Goal: Check status: Check status

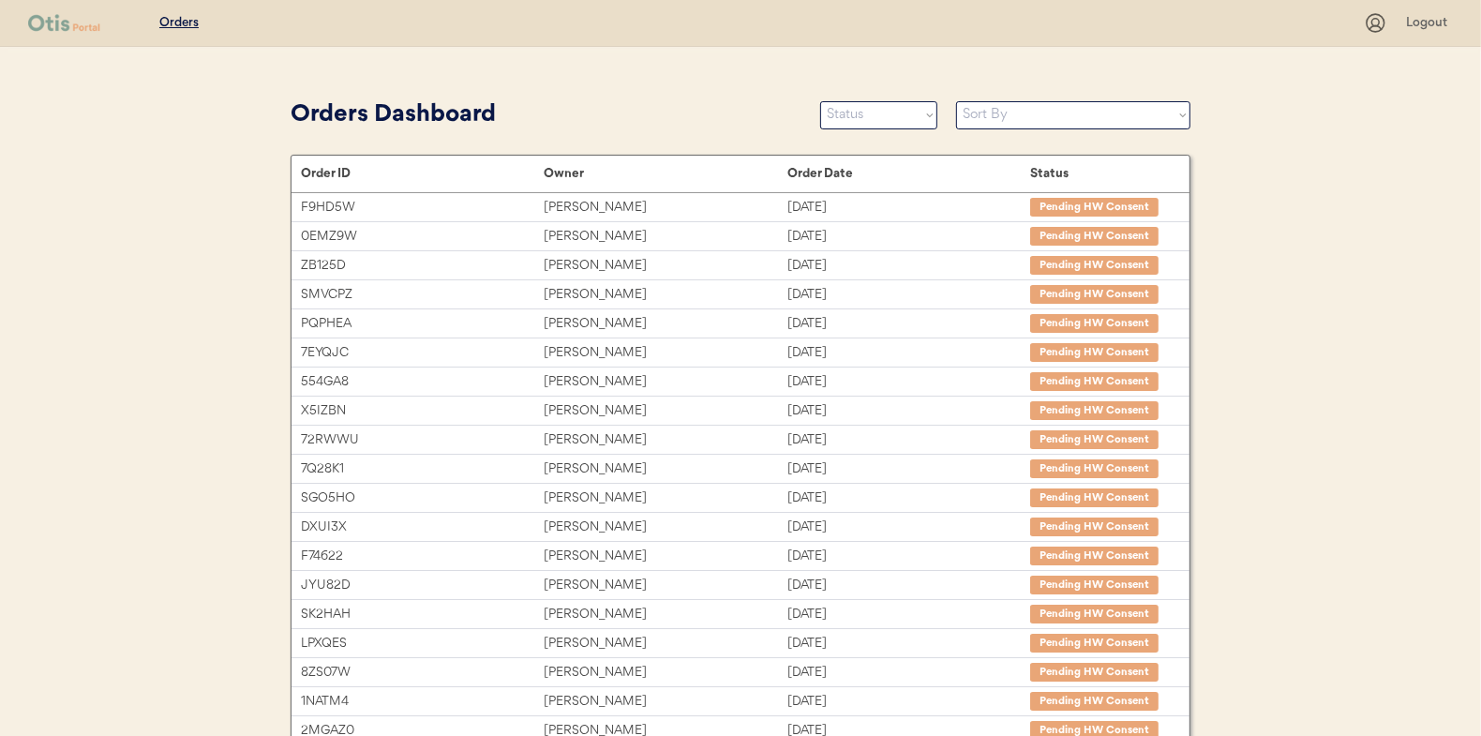
click at [848, 129] on div "Orders Dashboard Status On Hold New In Progress Complete Pending HW Consent Can…" at bounding box center [741, 115] width 900 height 42
click at [861, 113] on select "Status On Hold New In Progress Complete Pending HW Consent Canceled" at bounding box center [878, 115] width 117 height 28
select select ""new""
click at [820, 101] on select "Status On Hold New In Progress Complete Pending HW Consent Canceled" at bounding box center [878, 115] width 117 height 28
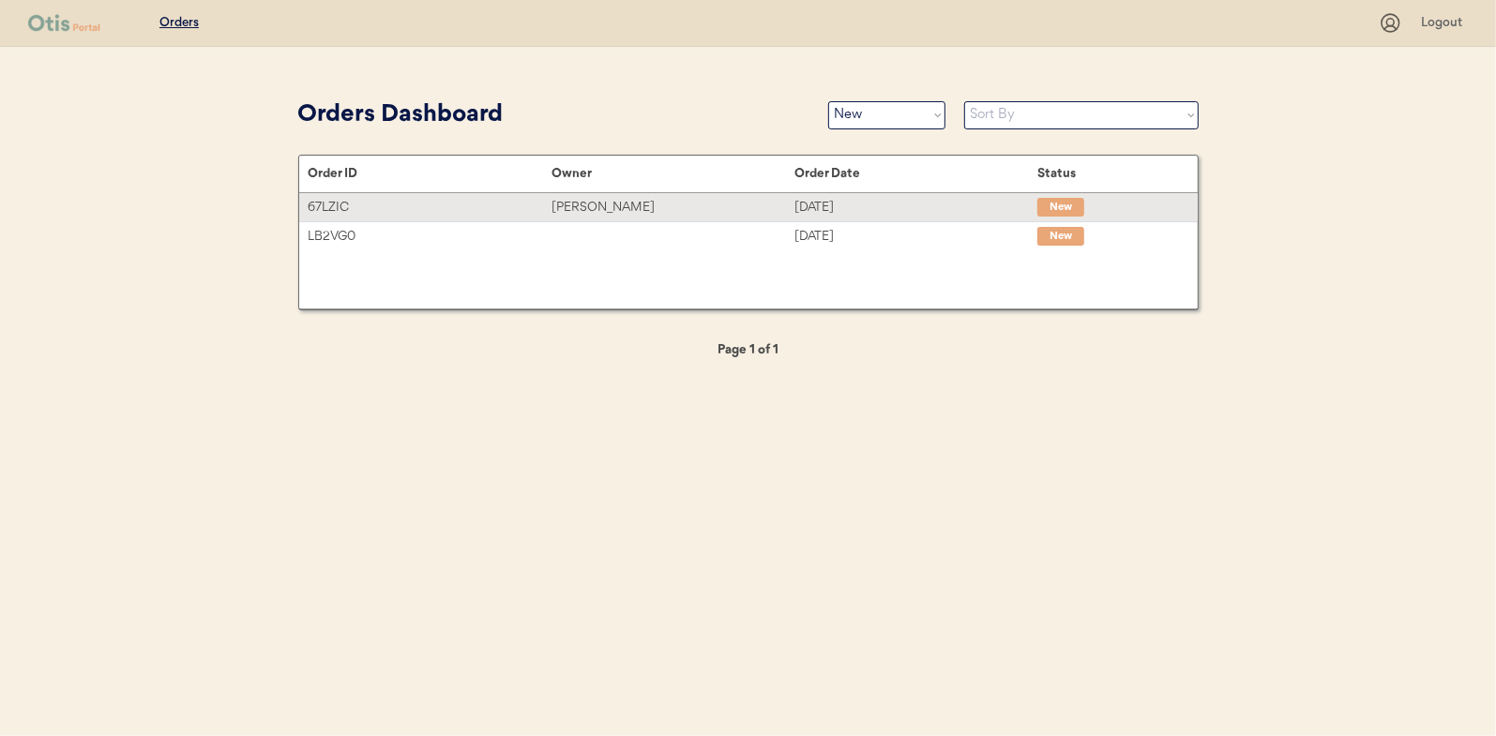
click at [574, 203] on div "[PERSON_NAME]" at bounding box center [672, 208] width 243 height 22
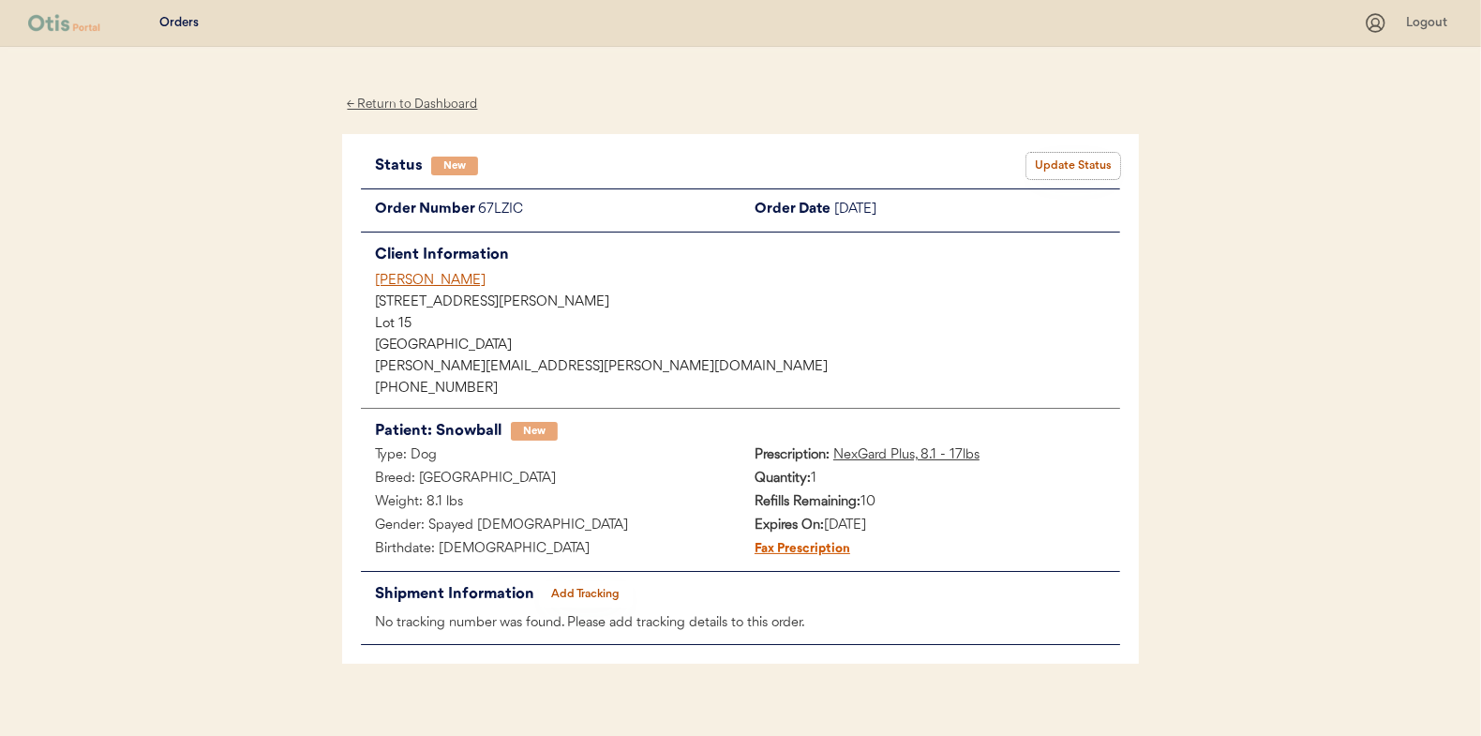
click at [1070, 157] on button "Update Status" at bounding box center [1074, 166] width 94 height 26
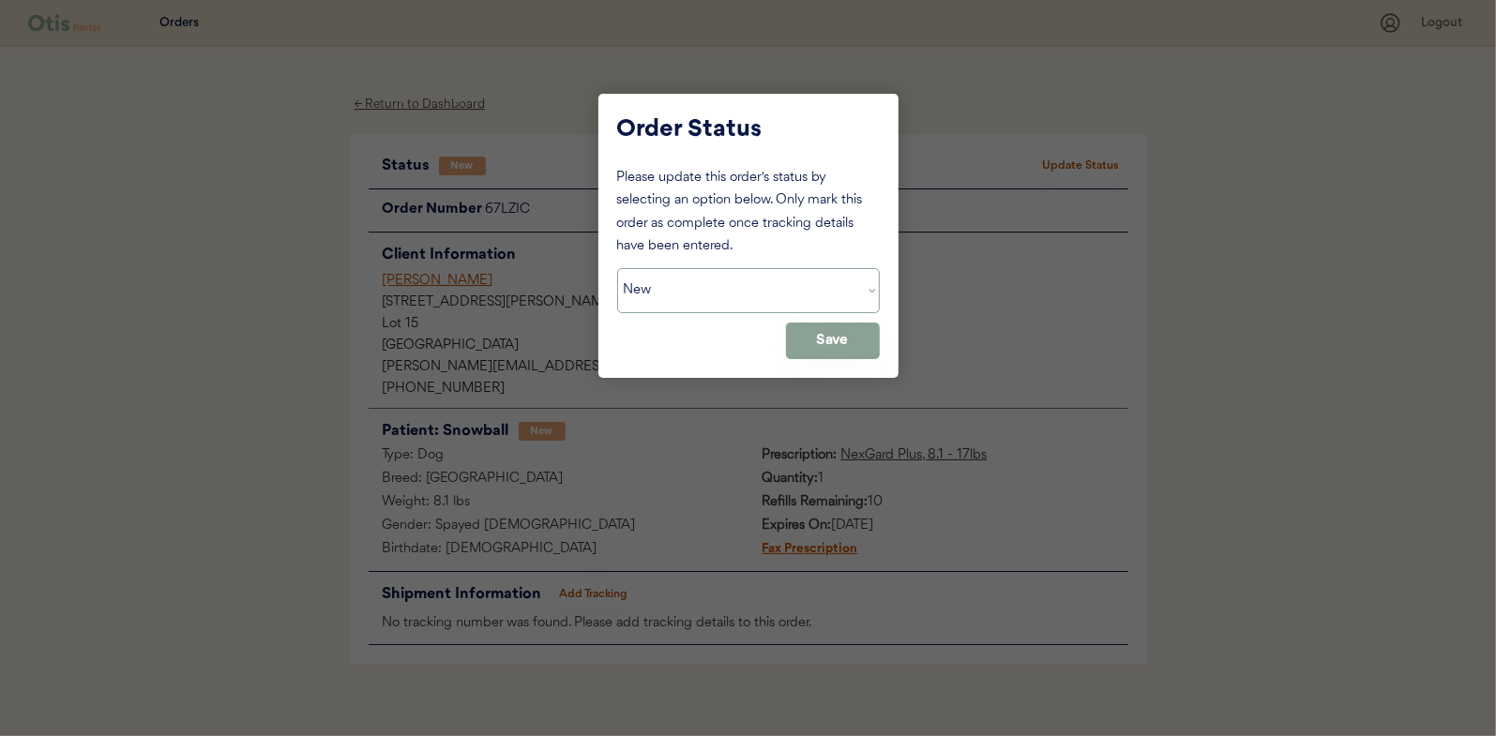
click at [673, 271] on select "Status On Hold New In Progress Complete Pending HW Consent Canceled" at bounding box center [748, 290] width 263 height 45
select select ""in_progress""
click at [617, 268] on select "Status On Hold New In Progress Complete Pending HW Consent Canceled" at bounding box center [748, 290] width 263 height 45
click at [803, 345] on button "Save" at bounding box center [833, 341] width 94 height 37
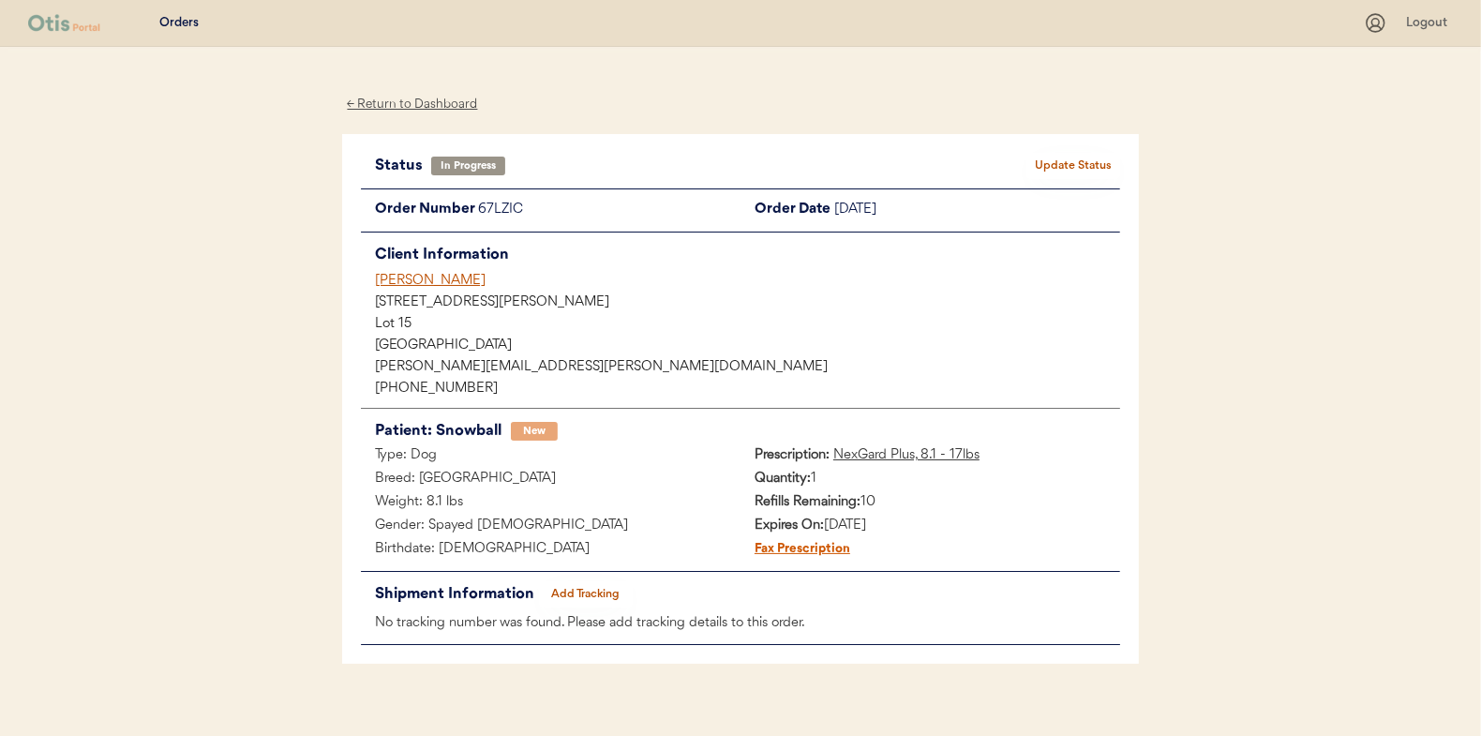
click at [409, 97] on div "← Return to Dashboard" at bounding box center [412, 105] width 141 height 22
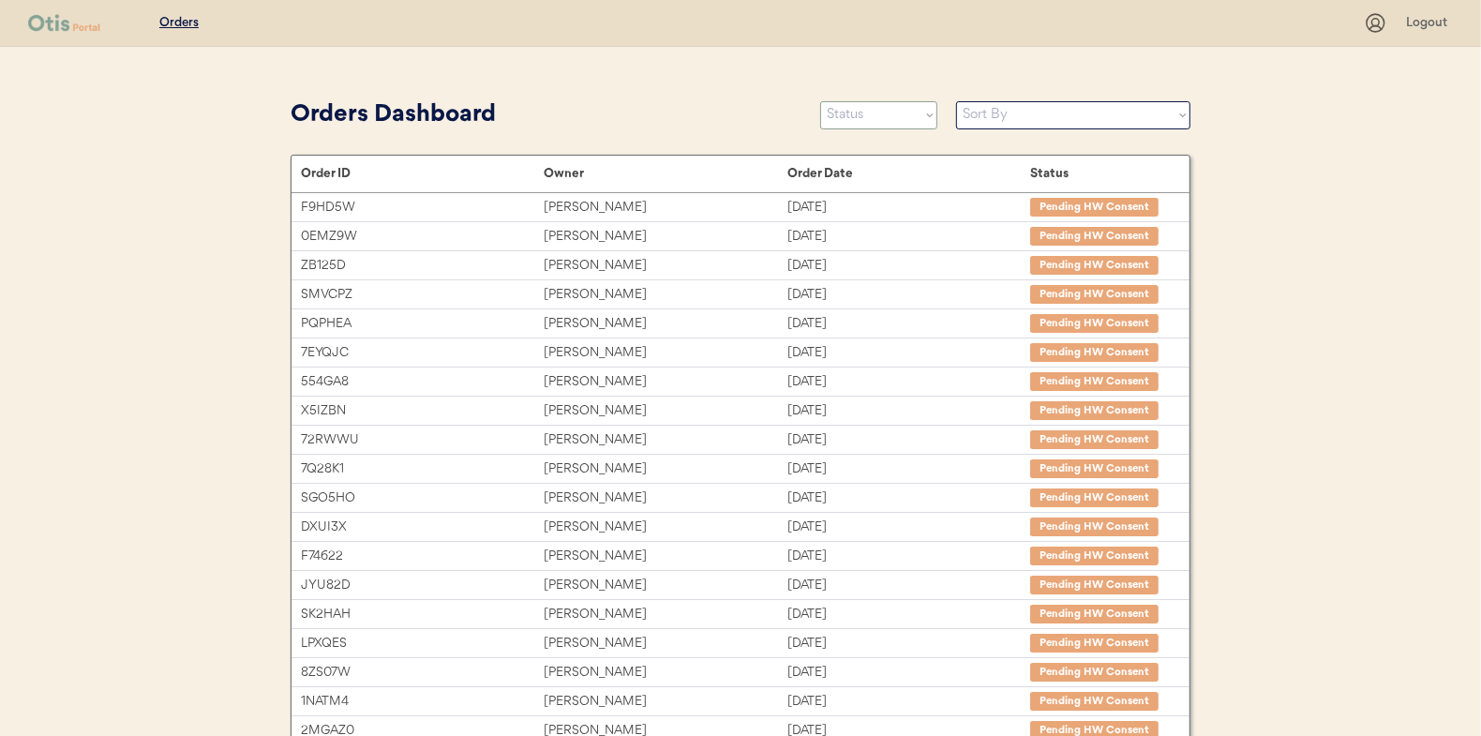
click at [855, 116] on select "Status On Hold New In Progress Complete Pending HW Consent Canceled" at bounding box center [878, 115] width 117 height 28
select select ""new""
click at [820, 101] on select "Status On Hold New In Progress Complete Pending HW Consent Canceled" at bounding box center [878, 115] width 117 height 28
